Goal: Information Seeking & Learning: Check status

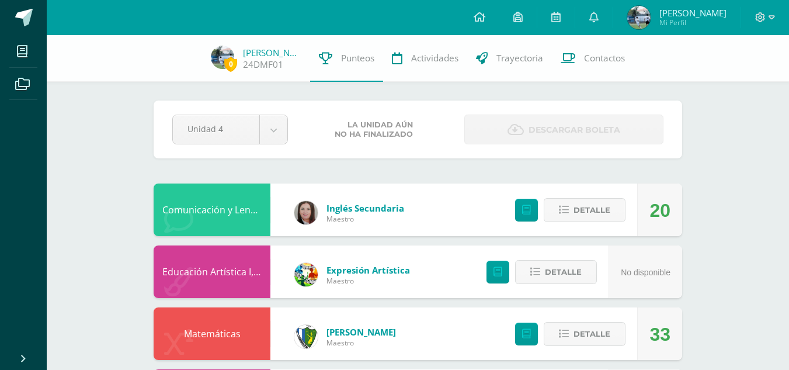
scroll to position [513, 0]
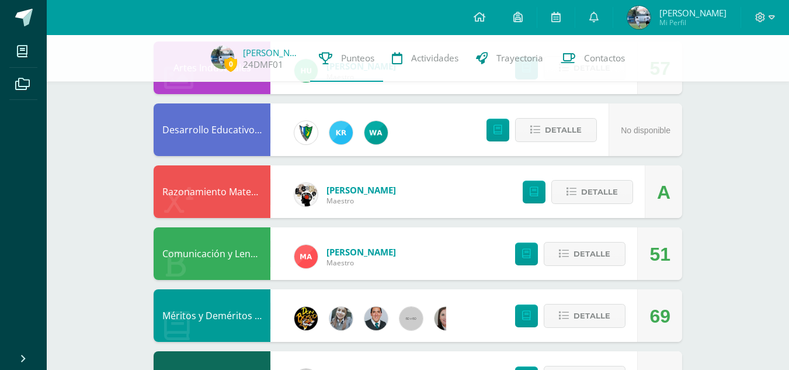
click at [777, 202] on div "0 [PERSON_NAME] 24DMF01 Punteos Actividades Trayectoria Contactos Pendiente Uni…" at bounding box center [418, 67] width 742 height 1091
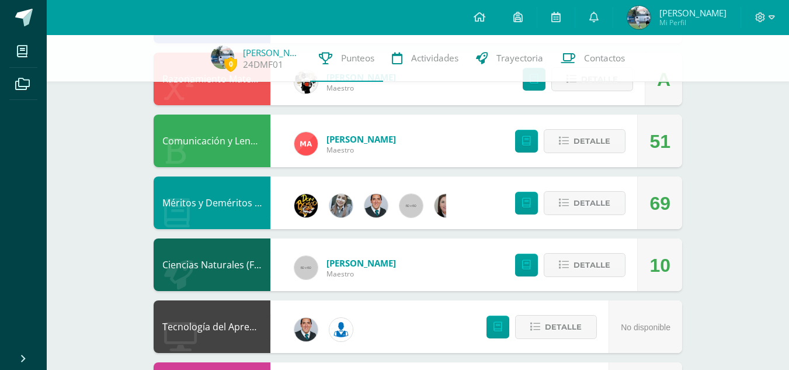
scroll to position [630, 0]
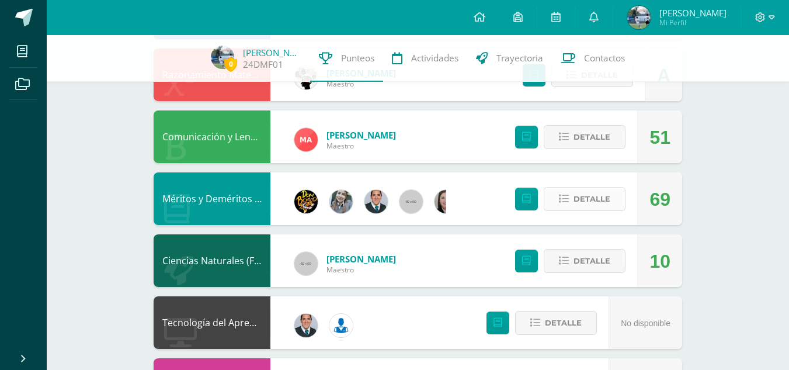
click at [572, 197] on button "Detalle" at bounding box center [585, 199] width 82 height 24
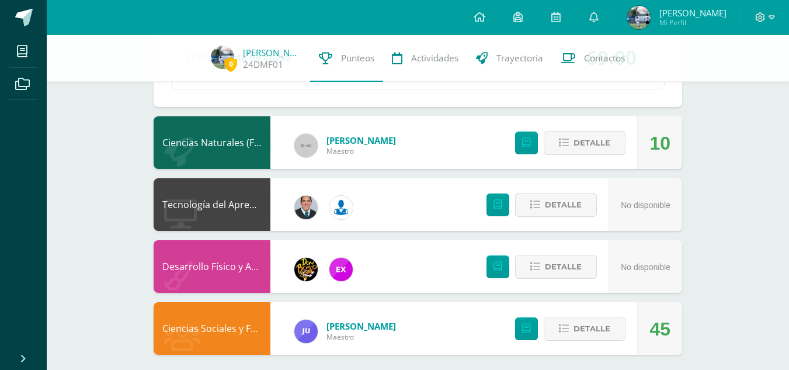
scroll to position [1300, 0]
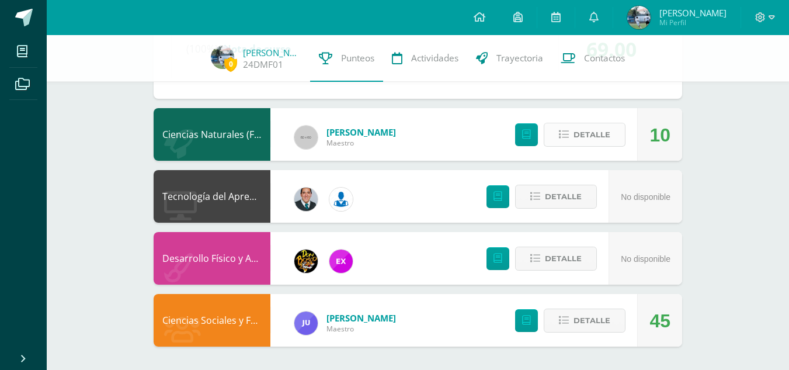
click at [591, 128] on span "Detalle" at bounding box center [592, 135] width 37 height 22
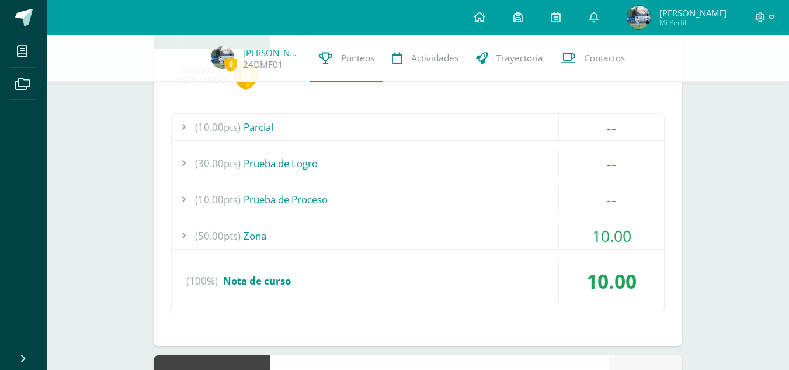
scroll to position [1415, 0]
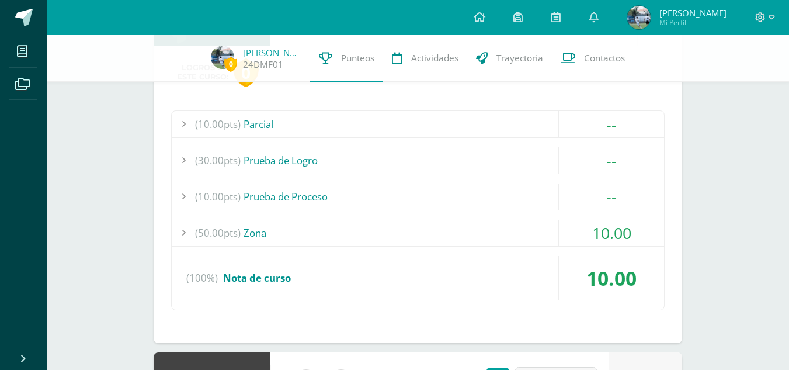
click at [481, 237] on div "(50.00pts) Zona" at bounding box center [418, 233] width 492 height 26
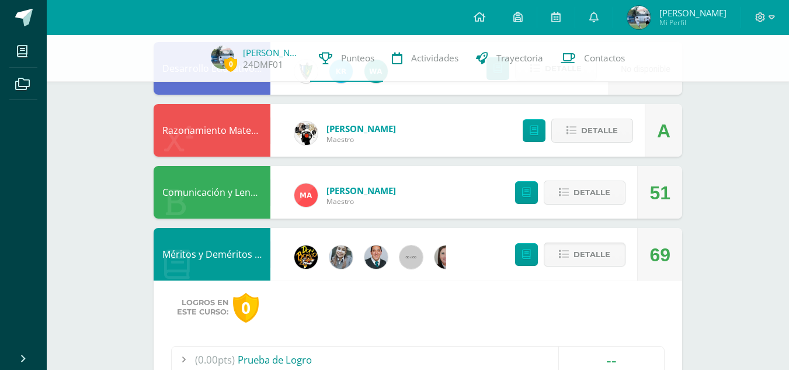
scroll to position [568, 0]
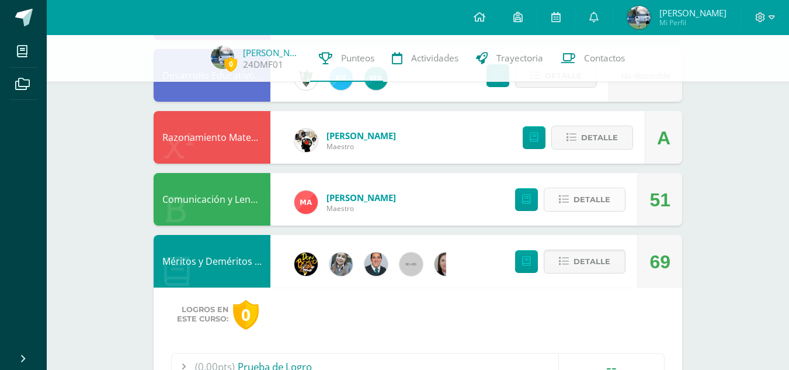
click at [574, 204] on button "Detalle" at bounding box center [585, 199] width 82 height 24
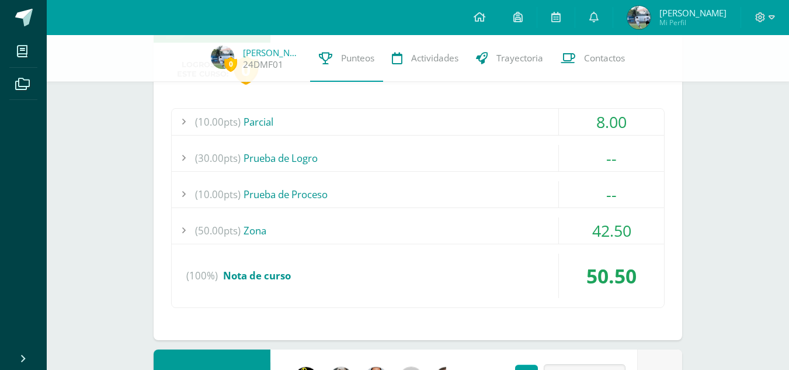
scroll to position [739, 0]
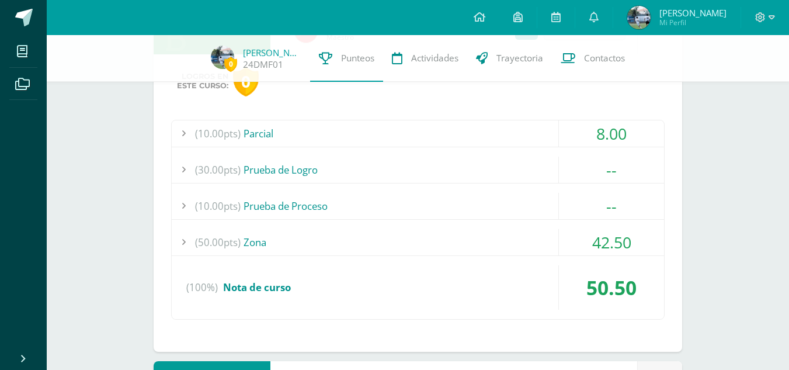
click at [606, 219] on div "--" at bounding box center [611, 206] width 106 height 26
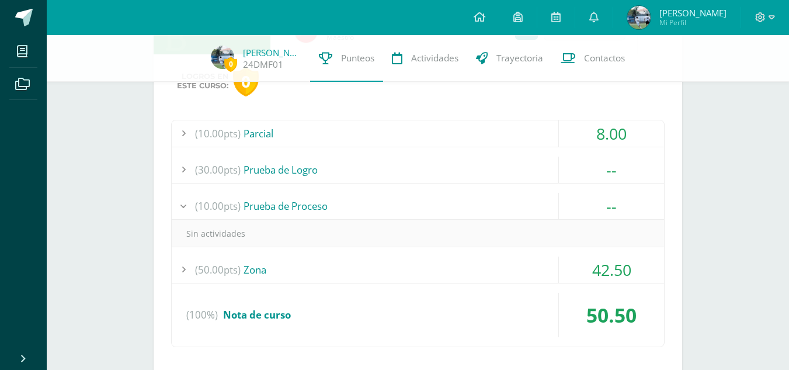
click at [613, 260] on span "42.50" at bounding box center [611, 270] width 39 height 22
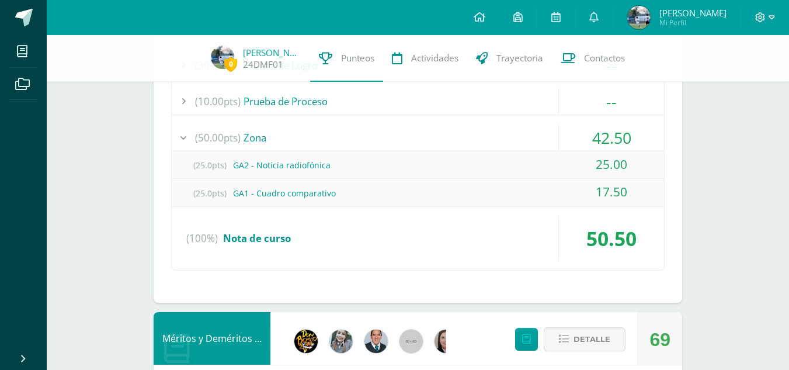
scroll to position [809, 0]
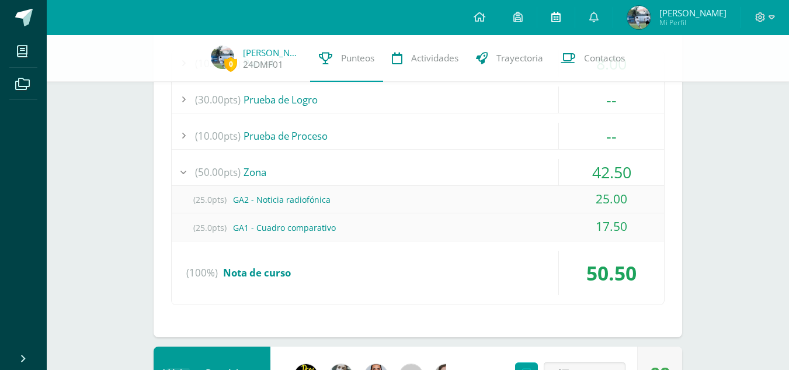
click at [553, 6] on link at bounding box center [555, 17] width 37 height 35
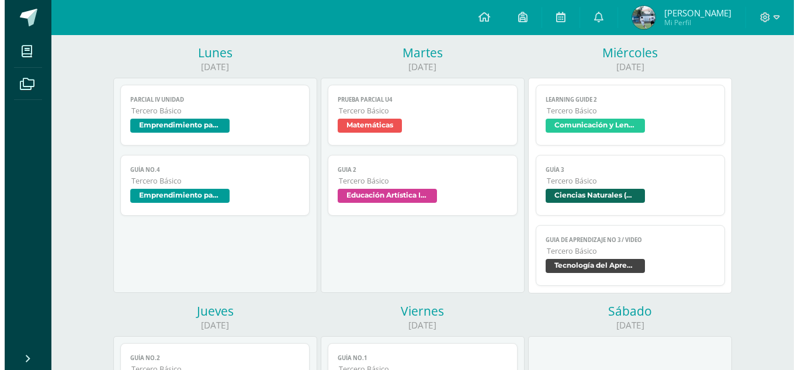
scroll to position [124, 0]
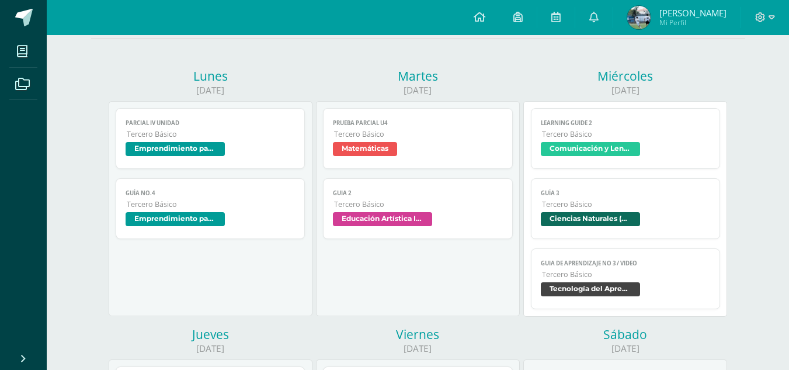
click at [624, 192] on span "Guía 3" at bounding box center [626, 193] width 170 height 8
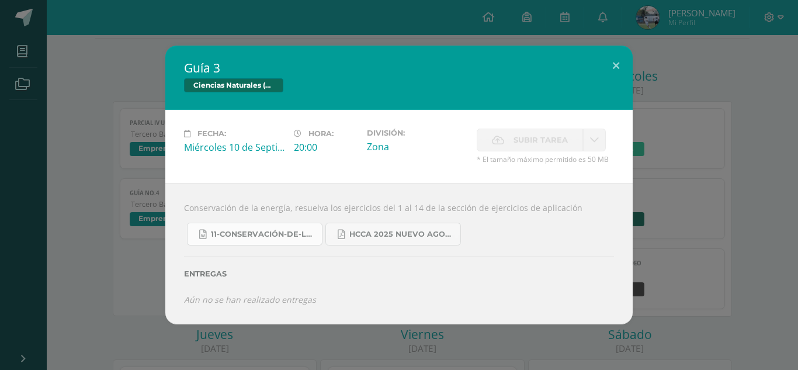
click at [293, 238] on span "11-Conservación-de-la-Energía.doc" at bounding box center [263, 234] width 105 height 9
